Goal: Transaction & Acquisition: Purchase product/service

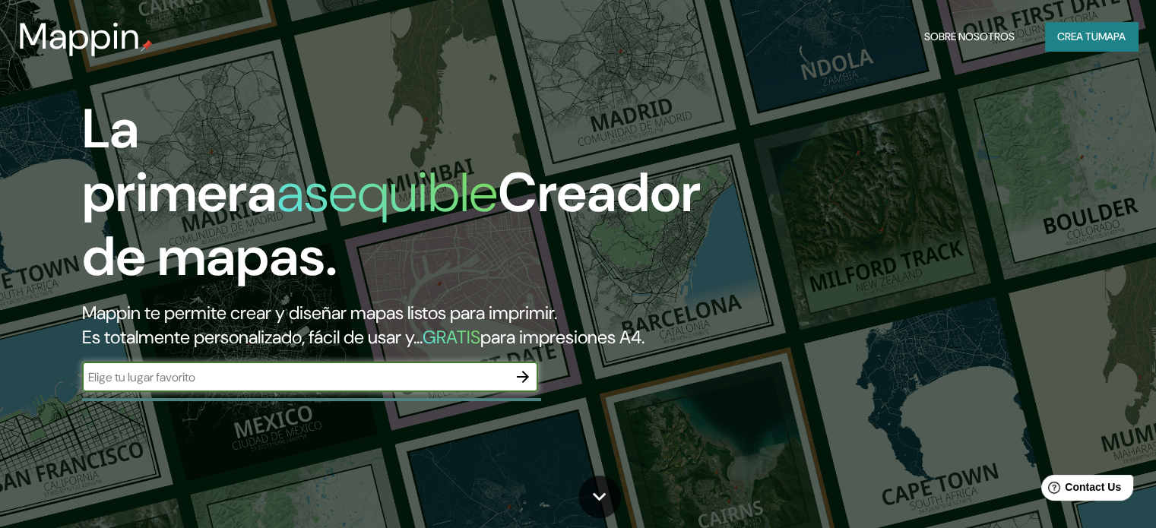
click at [254, 386] on input "text" at bounding box center [295, 377] width 426 height 17
click at [291, 386] on input "text" at bounding box center [295, 377] width 426 height 17
type input "-0.216417, -78.437361"
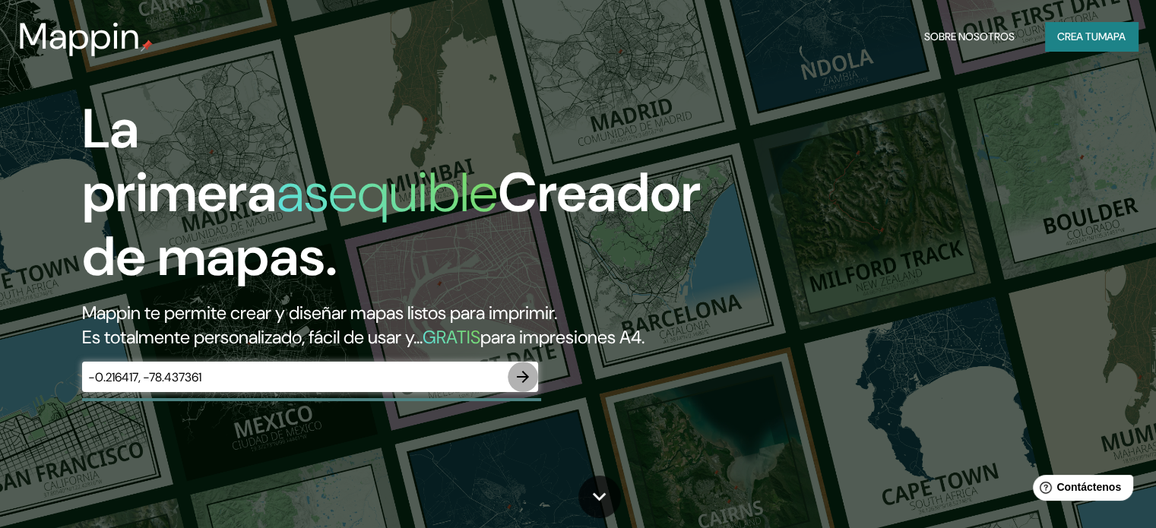
click at [522, 386] on icon "button" at bounding box center [523, 377] width 18 height 18
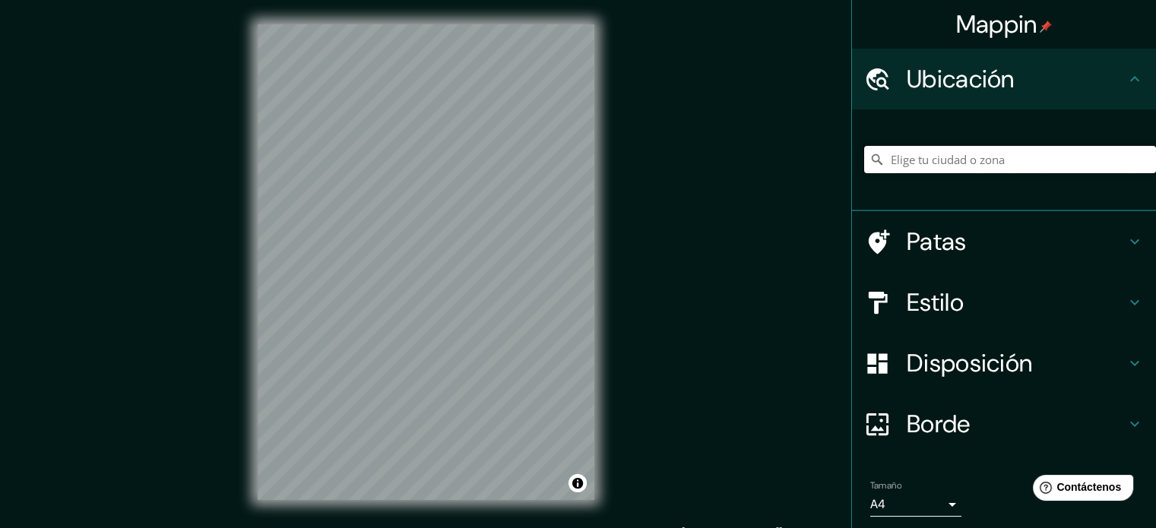
click at [926, 162] on input "Elige tu ciudad o zona" at bounding box center [1010, 159] width 292 height 27
paste input "-0.216417, -78.437361"
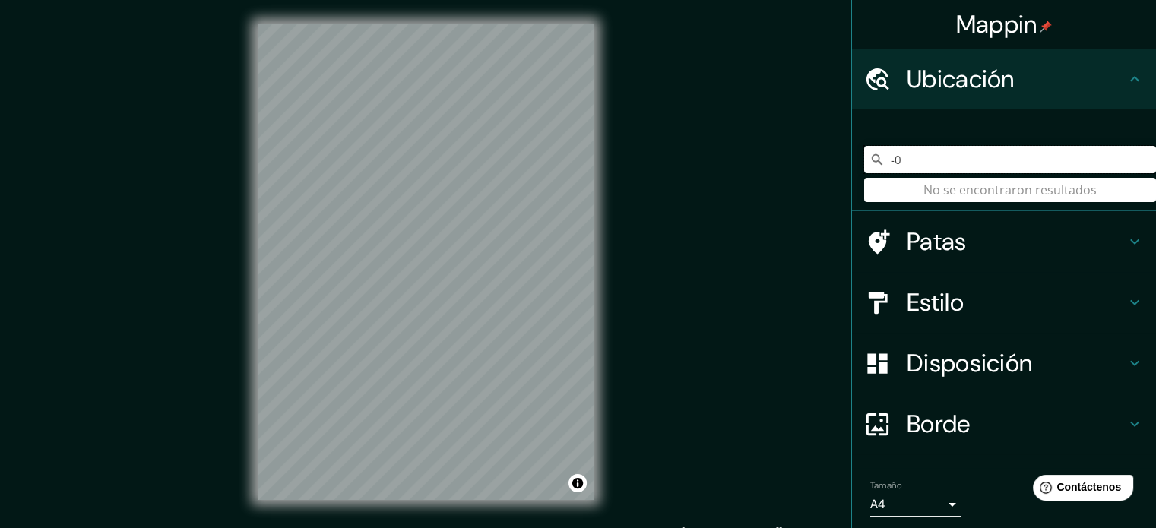
type input "-"
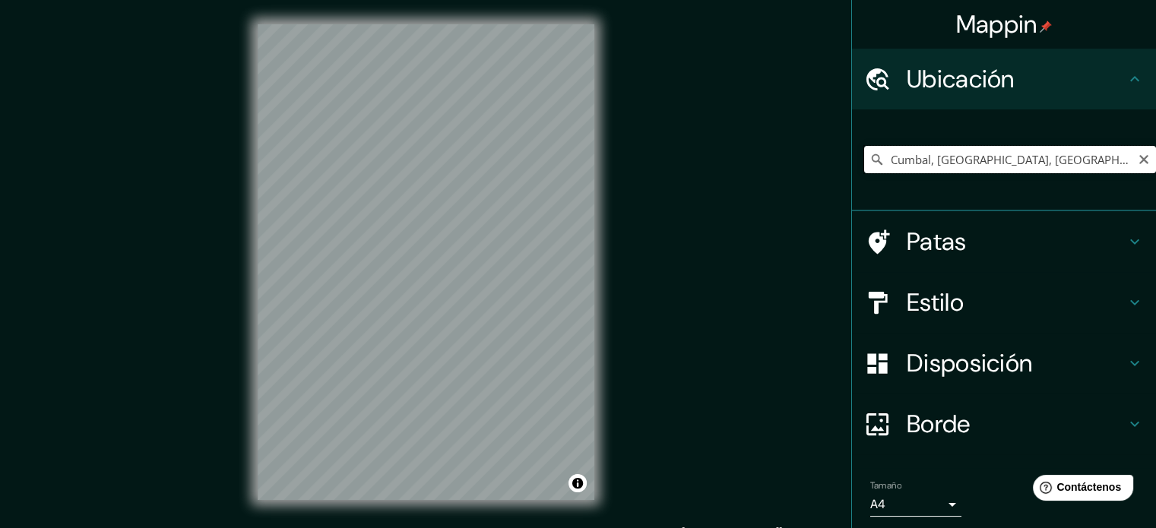
click at [1041, 169] on input "Cumbal, [GEOGRAPHIC_DATA], [GEOGRAPHIC_DATA]" at bounding box center [1010, 159] width 292 height 27
drag, startPoint x: 1041, startPoint y: 169, endPoint x: 835, endPoint y: 166, distance: 206.0
click at [835, 166] on div "Mappin Ubicación Cumbal, [GEOGRAPHIC_DATA], [GEOGRAPHIC_DATA] Cumbal [GEOGRAPHI…" at bounding box center [578, 274] width 1156 height 549
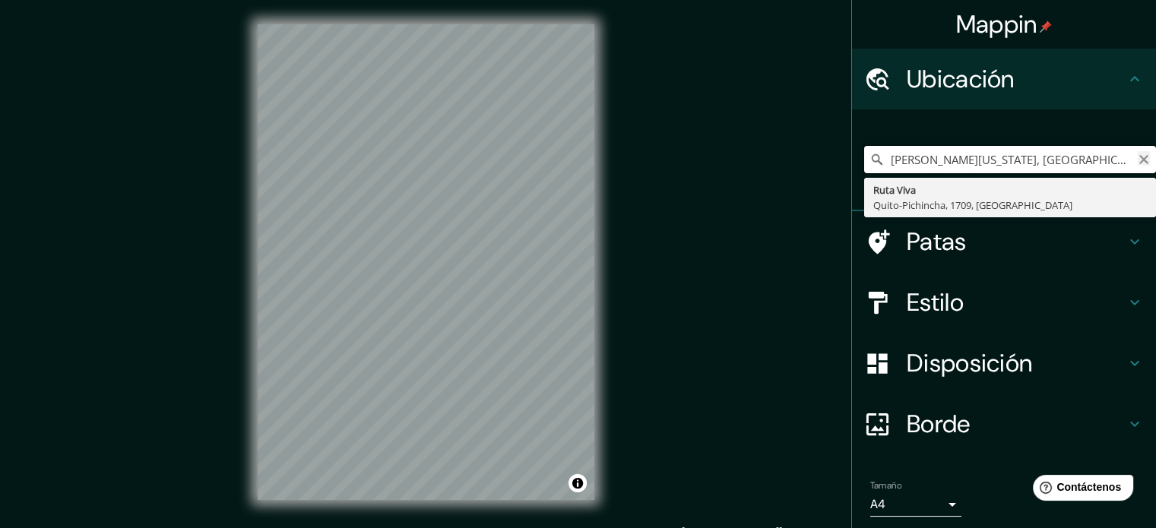
type input "[PERSON_NAME][US_STATE], [GEOGRAPHIC_DATA]"
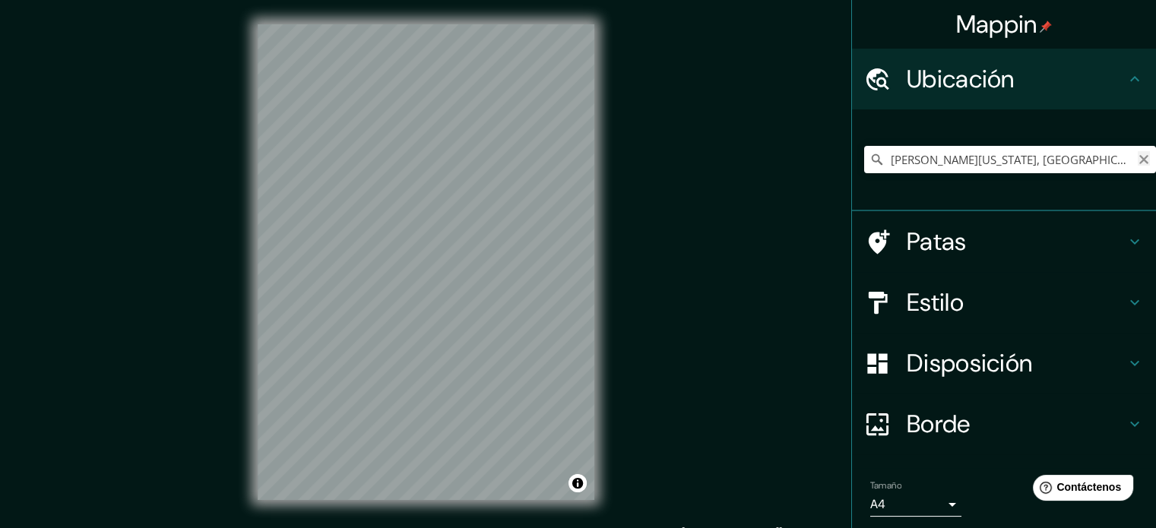
click at [1138, 159] on icon "Claro" at bounding box center [1144, 160] width 12 height 12
click at [1011, 163] on input "Elige tu ciudad o zona" at bounding box center [1010, 159] width 292 height 27
type input "c"
click at [918, 154] on input "Elige tu ciudad o zona" at bounding box center [1010, 159] width 292 height 27
click at [915, 157] on input "Elige tu ciudad o zona" at bounding box center [1010, 159] width 292 height 27
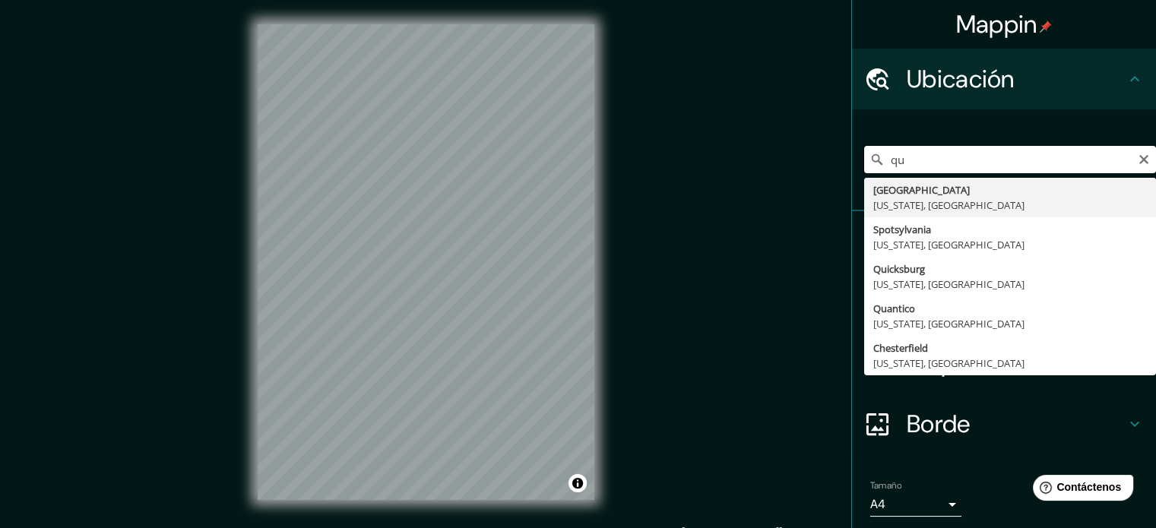
type input "q"
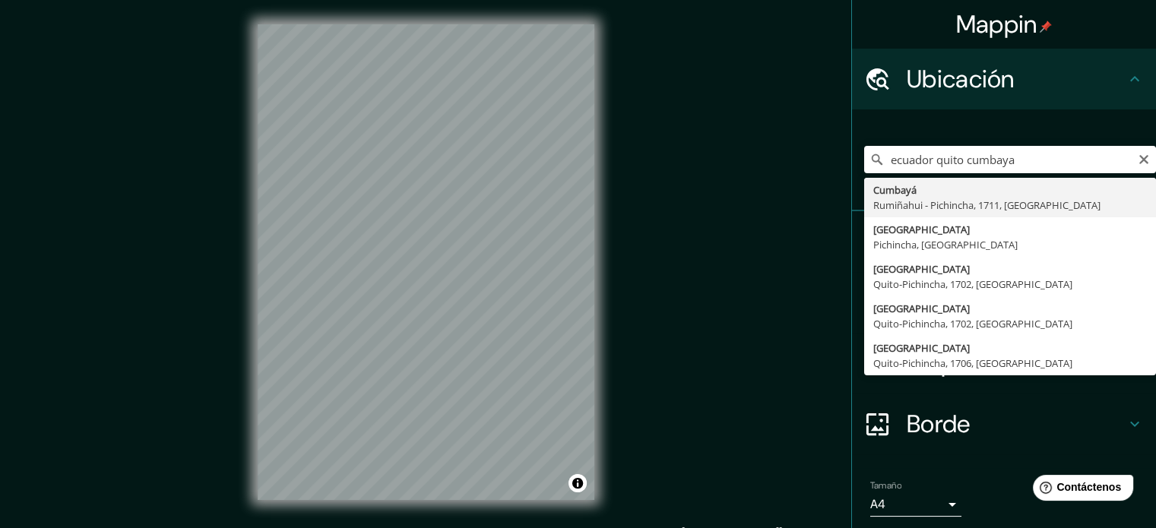
type input "Cumbaya, [PERSON_NAME], 1711, [GEOGRAPHIC_DATA]"
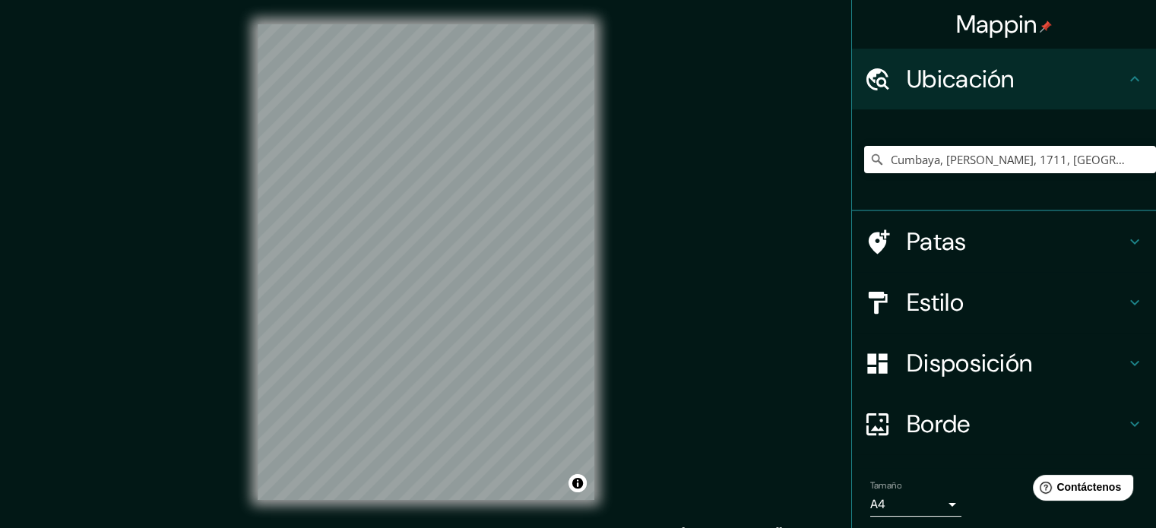
click at [880, 206] on div "Cumbaya, [PERSON_NAME], 1711, [GEOGRAPHIC_DATA]" at bounding box center [1004, 160] width 304 height 102
click at [933, 295] on font "Estilo" at bounding box center [935, 303] width 57 height 32
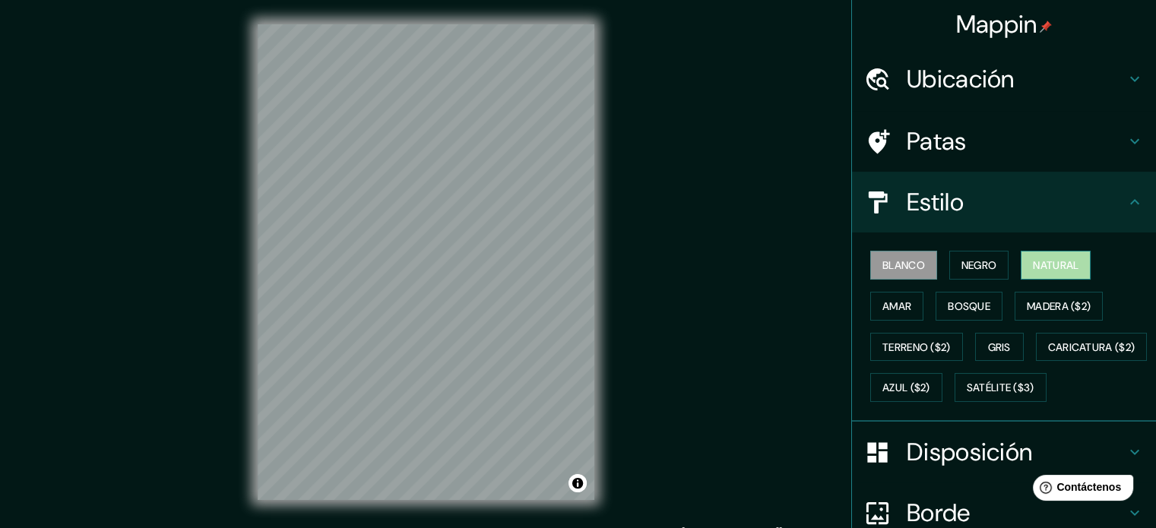
click at [1048, 267] on font "Natural" at bounding box center [1056, 265] width 46 height 14
click at [967, 152] on h4 "Patas" at bounding box center [1016, 141] width 219 height 30
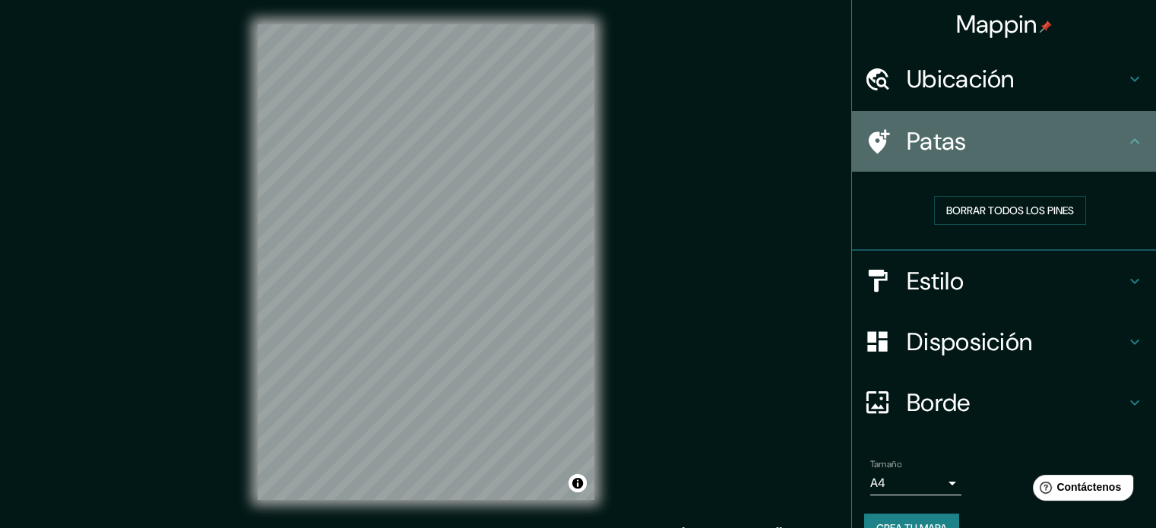
click at [967, 152] on h4 "Patas" at bounding box center [1016, 141] width 219 height 30
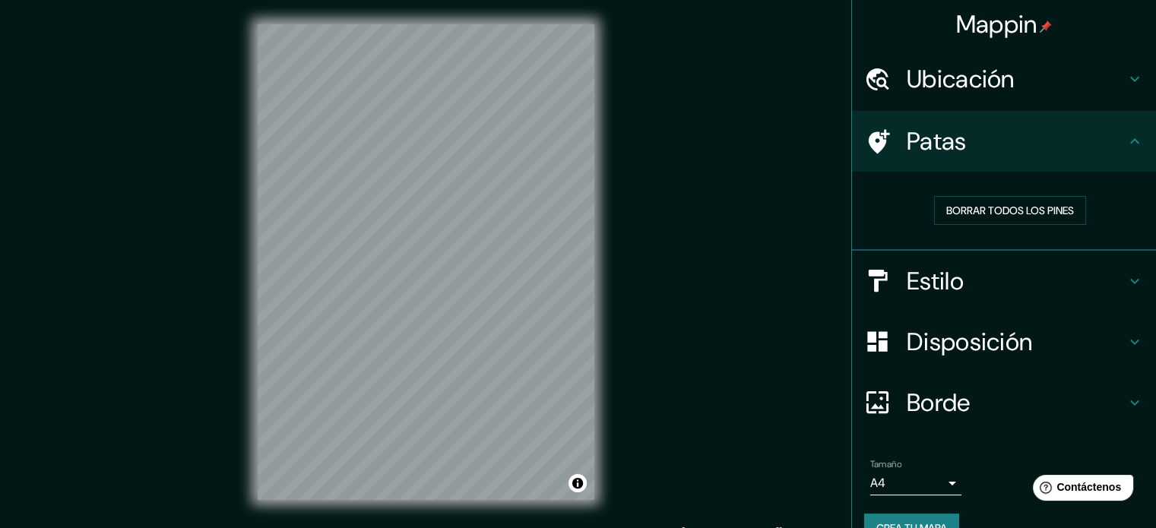
click at [920, 275] on font "Estilo" at bounding box center [935, 281] width 57 height 32
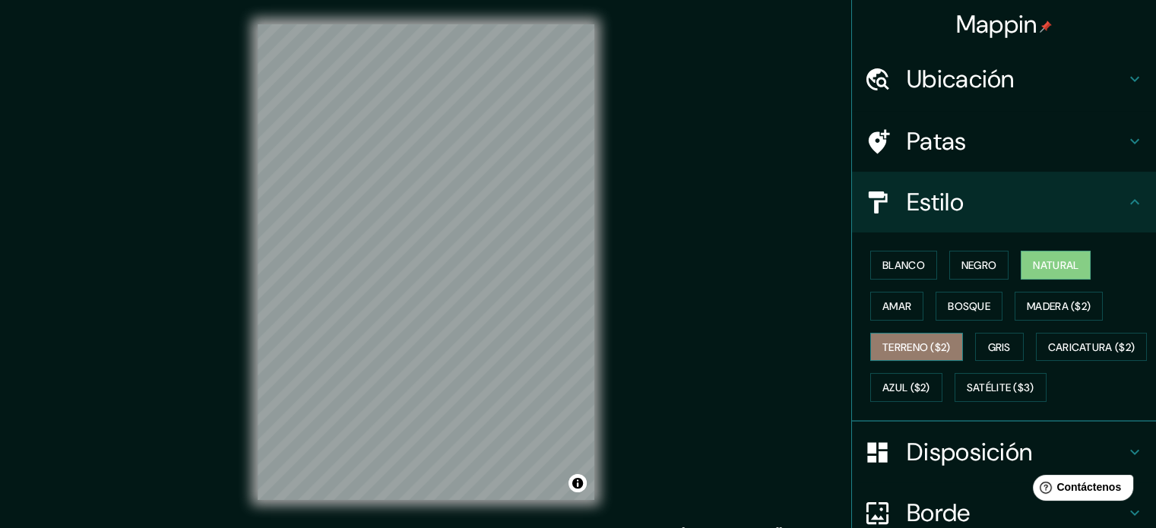
click at [926, 346] on font "Terreno ($2)" at bounding box center [917, 348] width 68 height 14
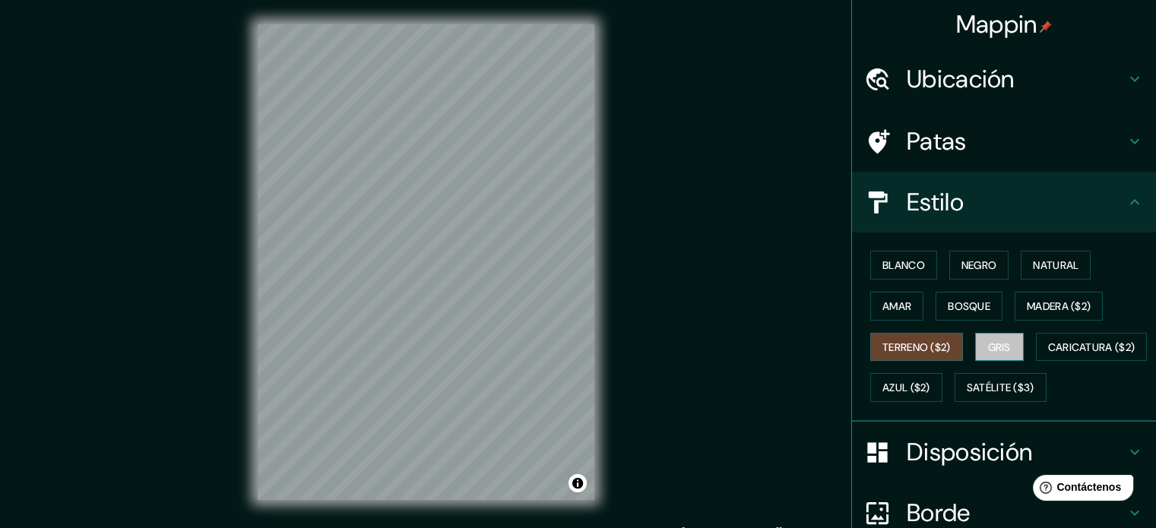
click at [976, 344] on button "Gris" at bounding box center [999, 347] width 49 height 29
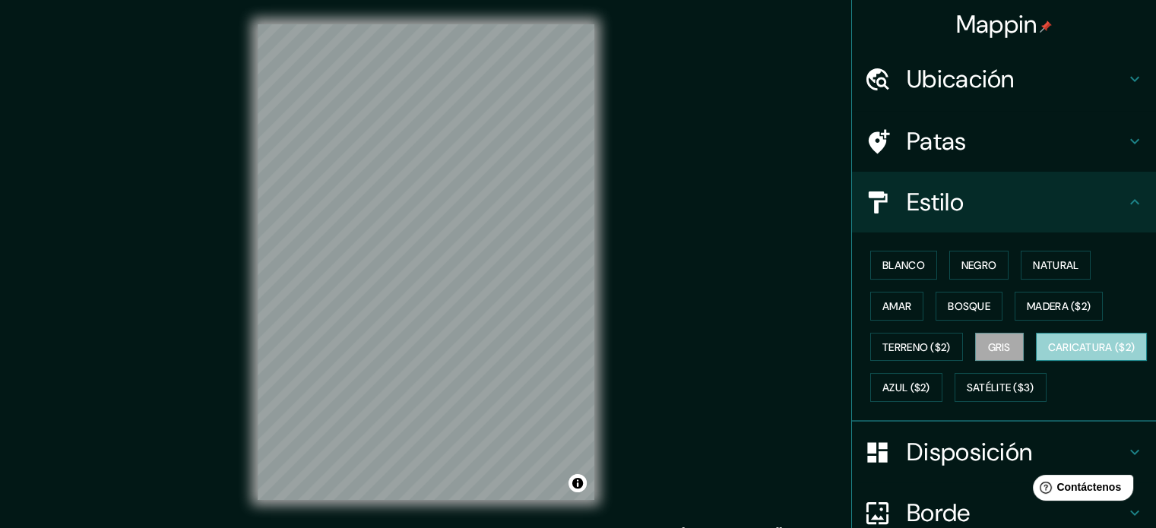
click at [1048, 357] on font "Caricatura ($2)" at bounding box center [1091, 348] width 87 height 20
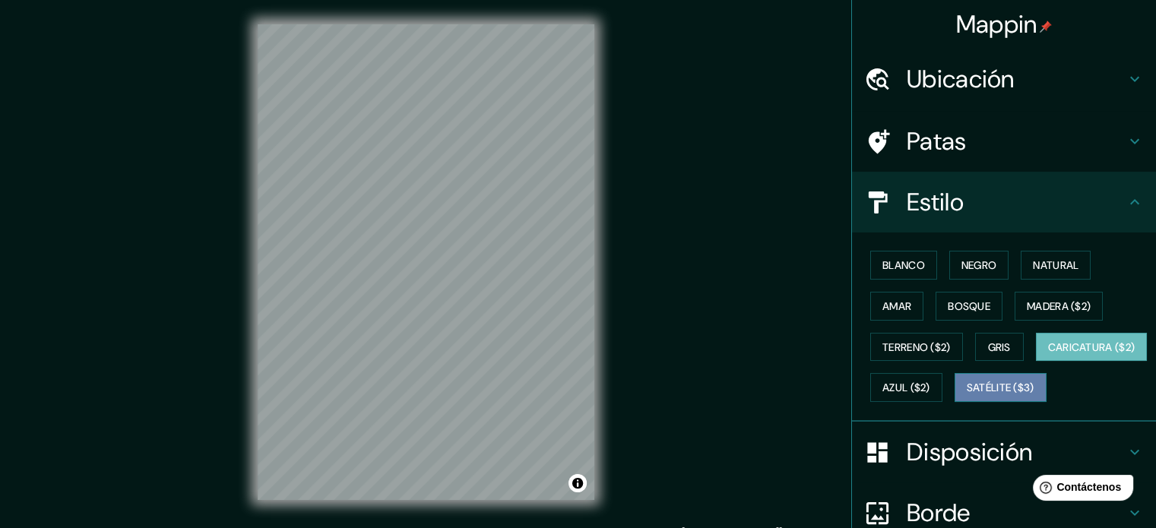
click at [955, 402] on button "Satélite ($3)" at bounding box center [1001, 387] width 92 height 29
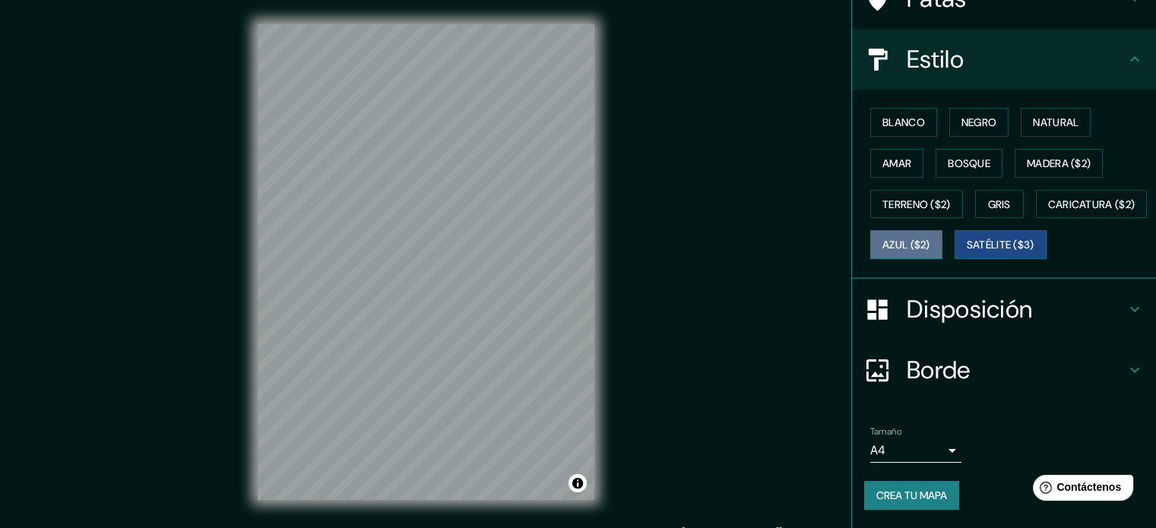
click at [930, 239] on font "Azul ($2)" at bounding box center [907, 246] width 48 height 14
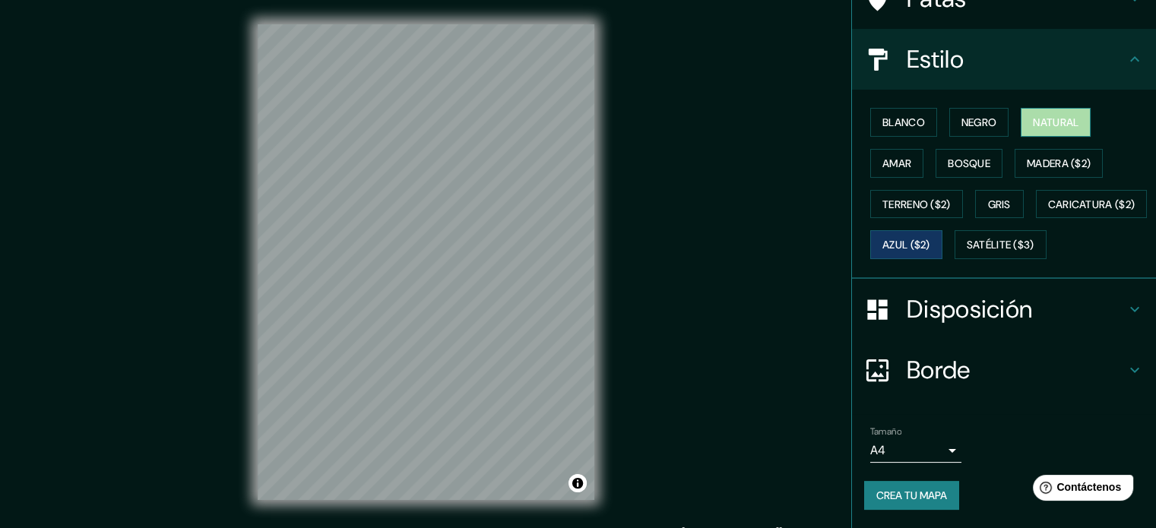
click at [1040, 116] on font "Natural" at bounding box center [1056, 123] width 46 height 14
